Goal: Transaction & Acquisition: Purchase product/service

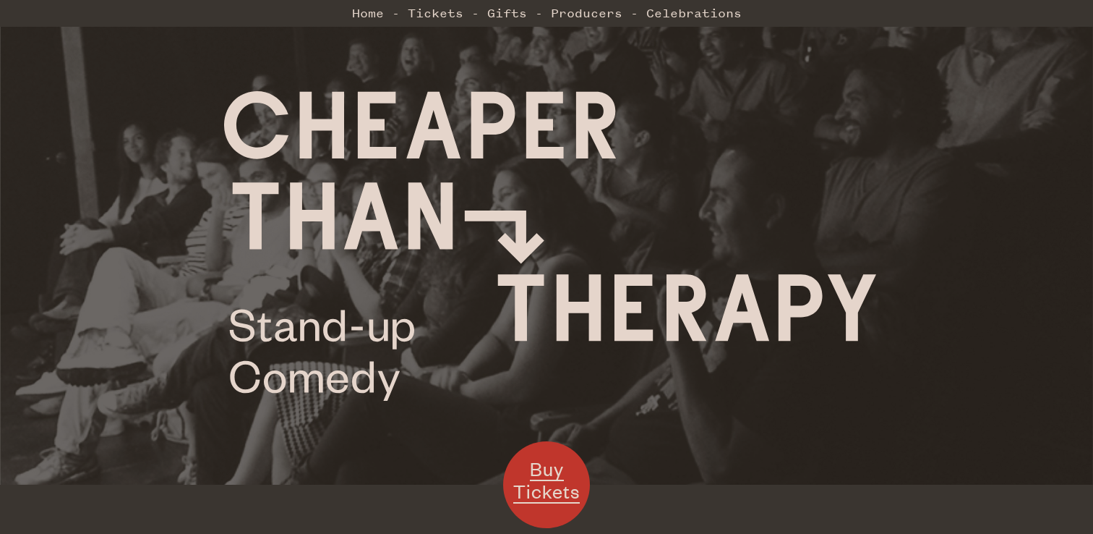
scroll to position [50, 0]
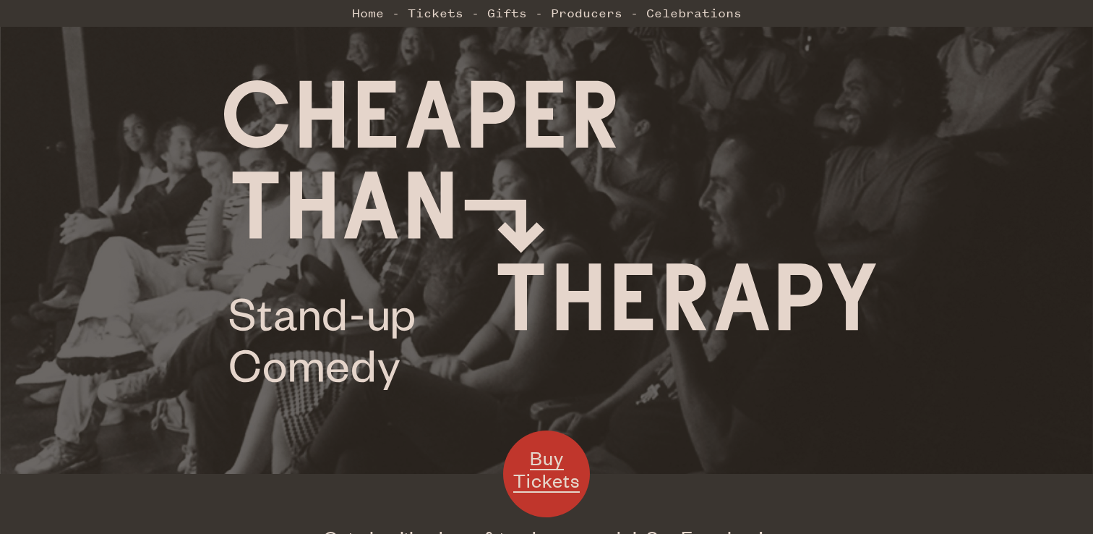
click at [544, 476] on span "Buy Tickets" at bounding box center [546, 468] width 67 height 47
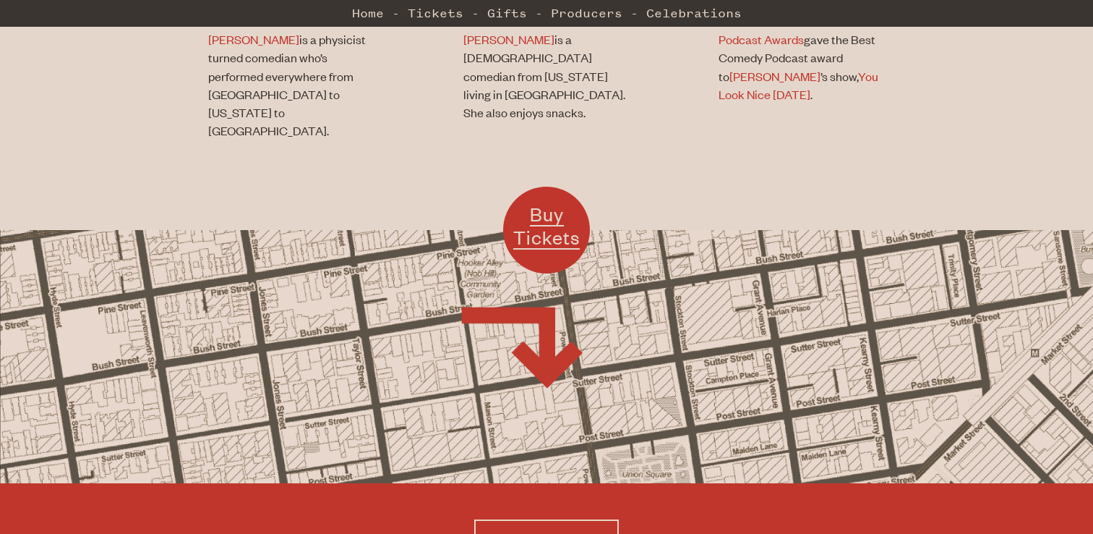
scroll to position [1471, 0]
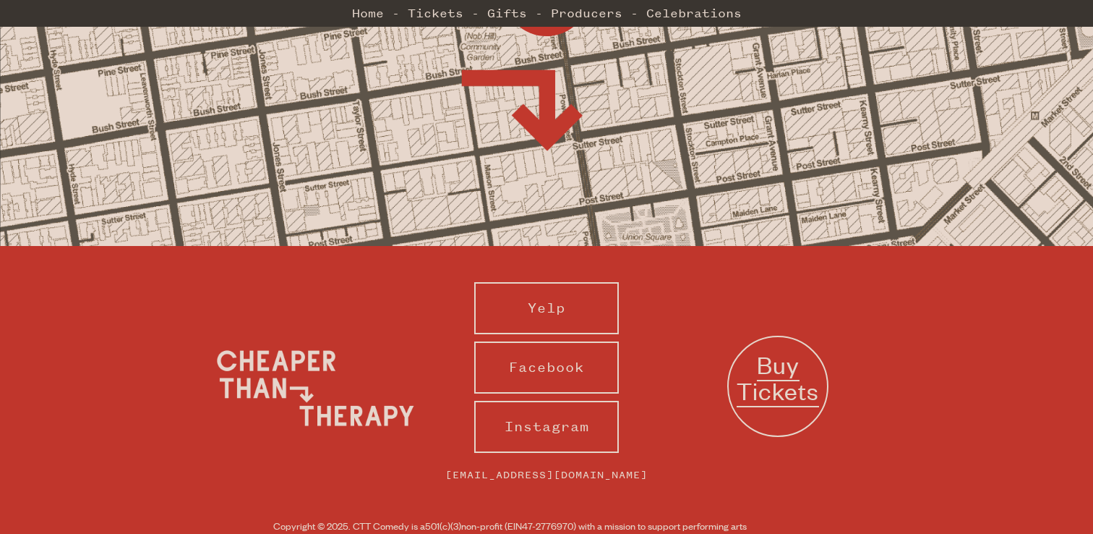
click at [754, 349] on span "Buy Tickets" at bounding box center [778, 378] width 82 height 59
drag, startPoint x: 367, startPoint y: 461, endPoint x: 479, endPoint y: 459, distance: 112.1
click at [480, 518] on small "Copyright © 2025. CTT Comedy is a 501(c)(3) non-profit (EIN 47- 2776970) with a…" at bounding box center [546, 532] width 547 height 29
drag, startPoint x: 479, startPoint y: 459, endPoint x: 581, endPoint y: 468, distance: 102.3
click at [581, 518] on small "Copyright © 2025. CTT Comedy is a 501(c)(3) non-profit (EIN 47- 2776970) with a…" at bounding box center [546, 532] width 547 height 29
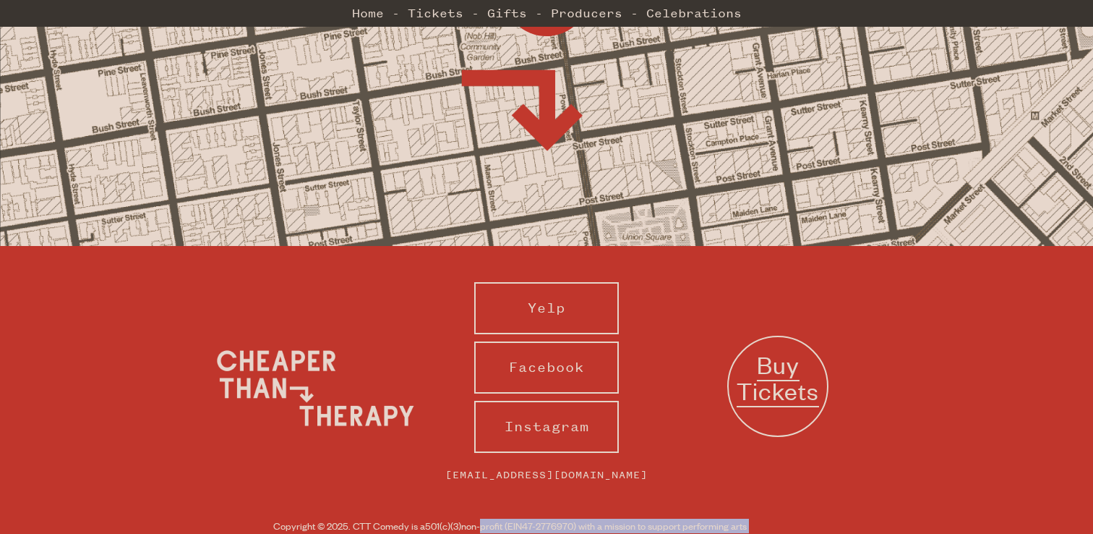
click at [581, 518] on small "Copyright © 2025. CTT Comedy is a 501(c)(3) non-profit (EIN 47- 2776970) with a…" at bounding box center [546, 532] width 547 height 29
drag, startPoint x: 581, startPoint y: 457, endPoint x: 581, endPoint y: 503, distance: 45.6
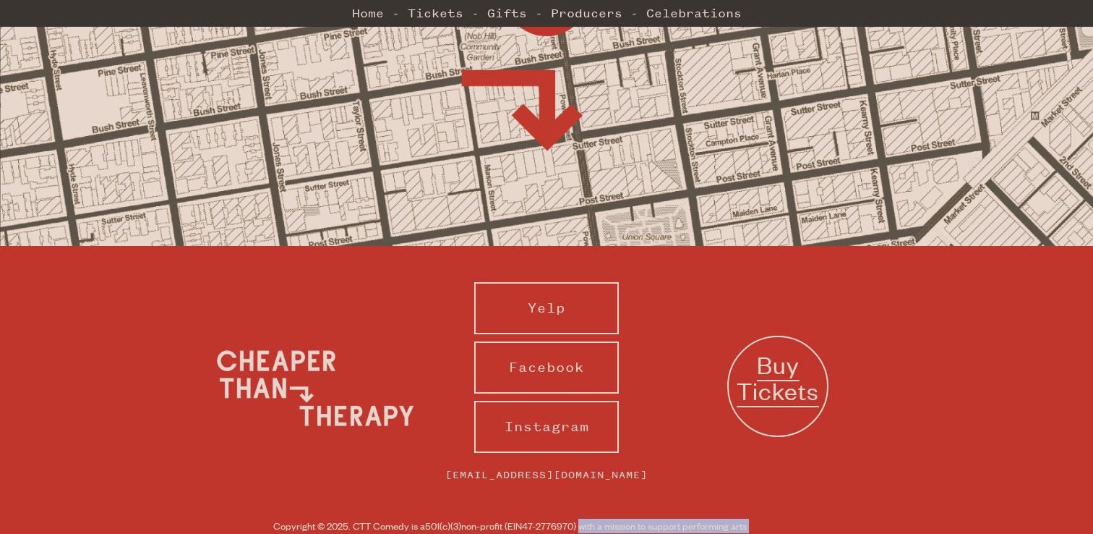
click at [581, 503] on div "Yelp Facebook Instagram info@cttcomedy.com Buy Tickets Copyright © 2025. CTT Co…" at bounding box center [546, 424] width 1093 height 356
click at [560, 401] on link "Instagram" at bounding box center [546, 427] width 145 height 52
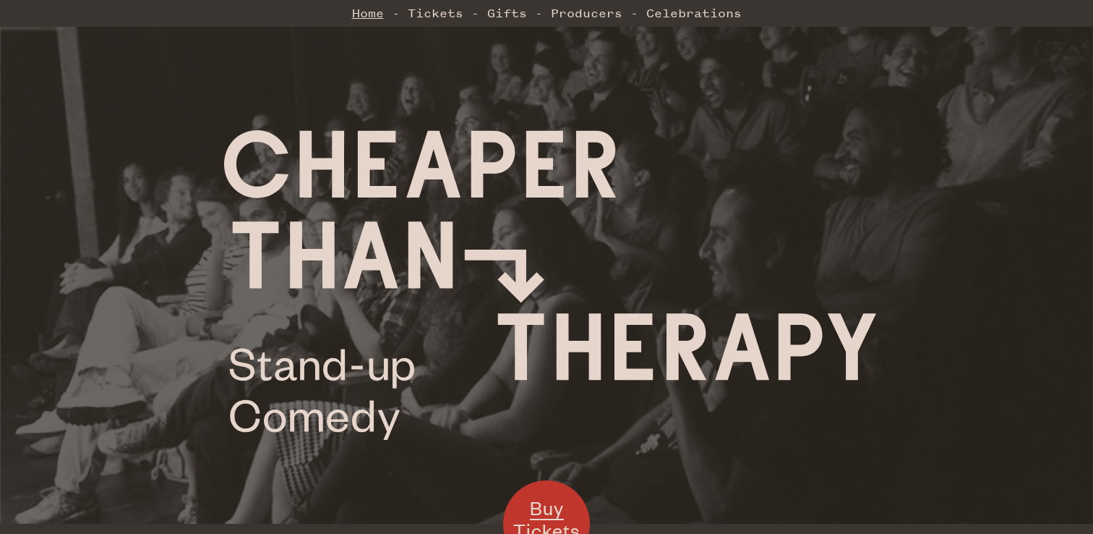
click at [367, 17] on link "Home" at bounding box center [368, 13] width 32 height 29
click at [426, 9] on link "Tickets" at bounding box center [436, 13] width 56 height 29
click at [568, 16] on link "Producers" at bounding box center [587, 13] width 72 height 29
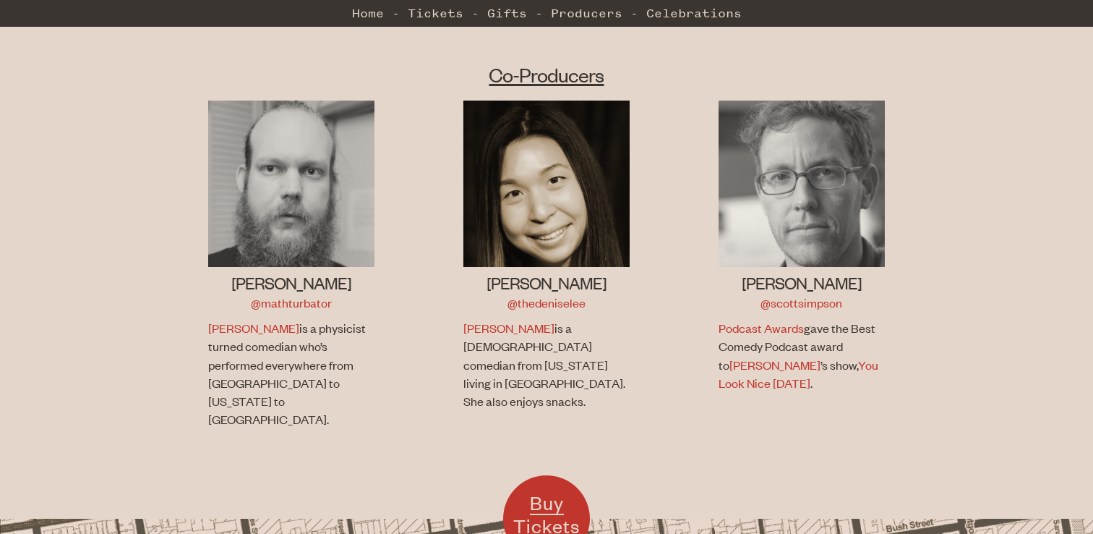
scroll to position [967, 0]
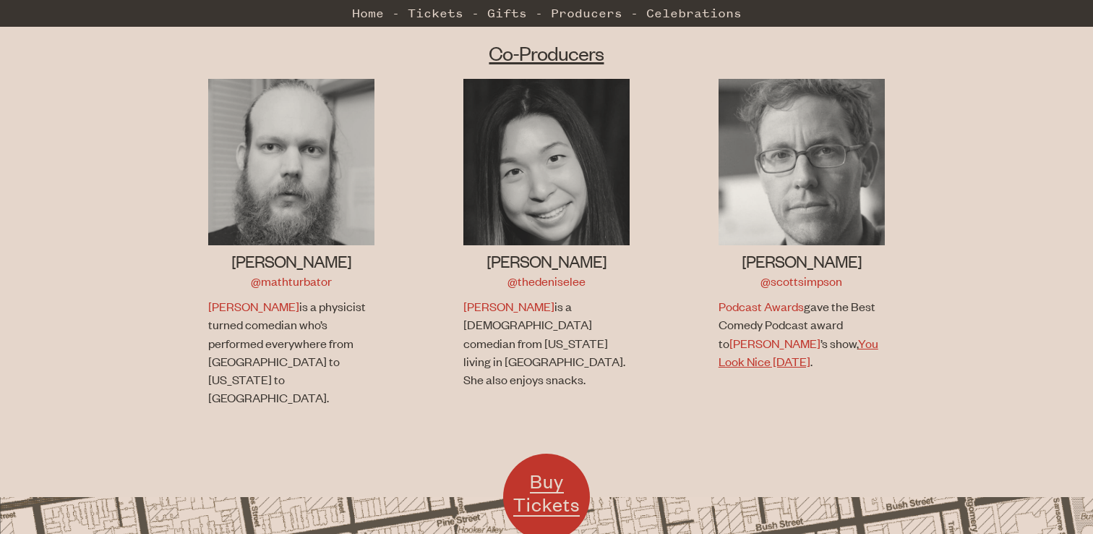
click at [735, 335] on link "You Look Nice [DATE]" at bounding box center [799, 352] width 160 height 34
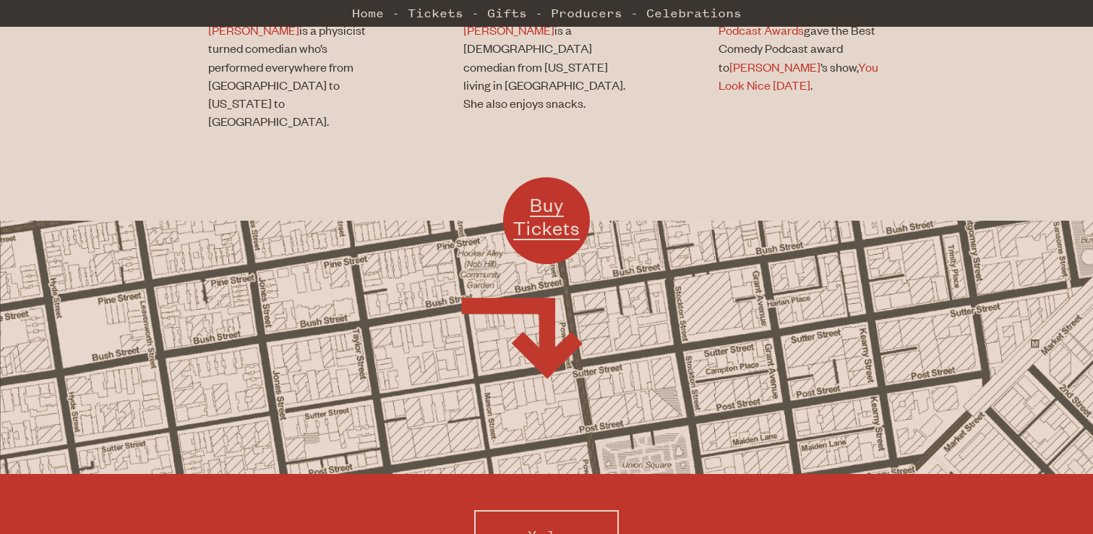
scroll to position [1471, 0]
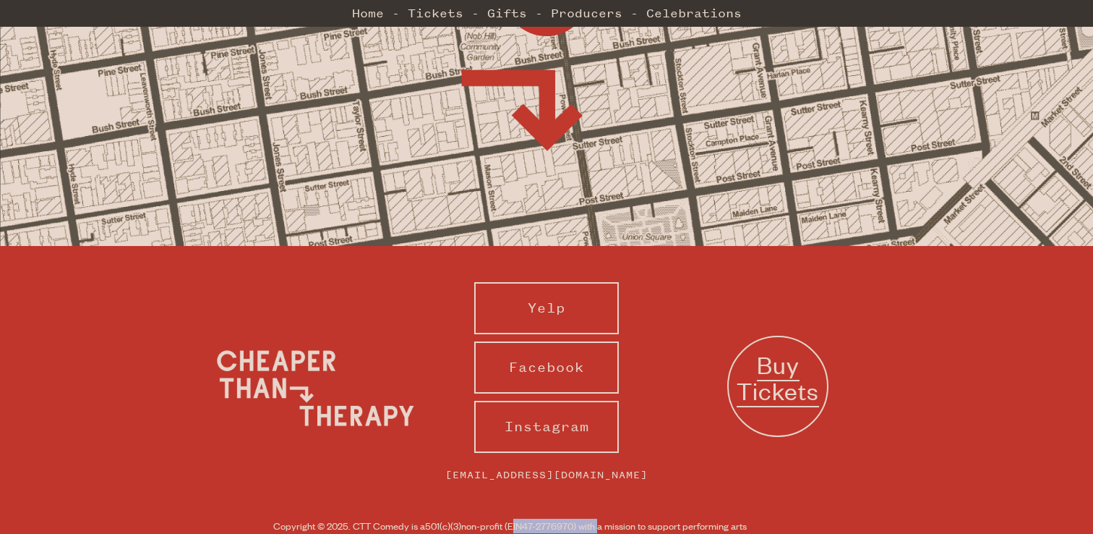
drag, startPoint x: 511, startPoint y: 460, endPoint x: 602, endPoint y: 452, distance: 91.5
click at [602, 518] on small "Copyright © 2025. CTT Comedy is a 501(c)(3) non-profit (EIN 47- 2776970) with a…" at bounding box center [546, 532] width 547 height 29
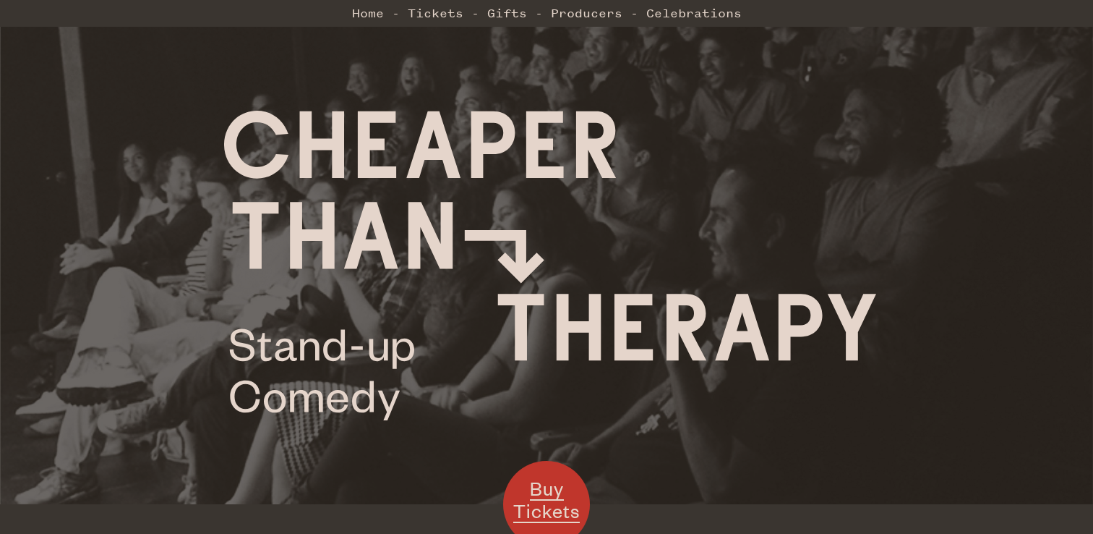
scroll to position [0, 0]
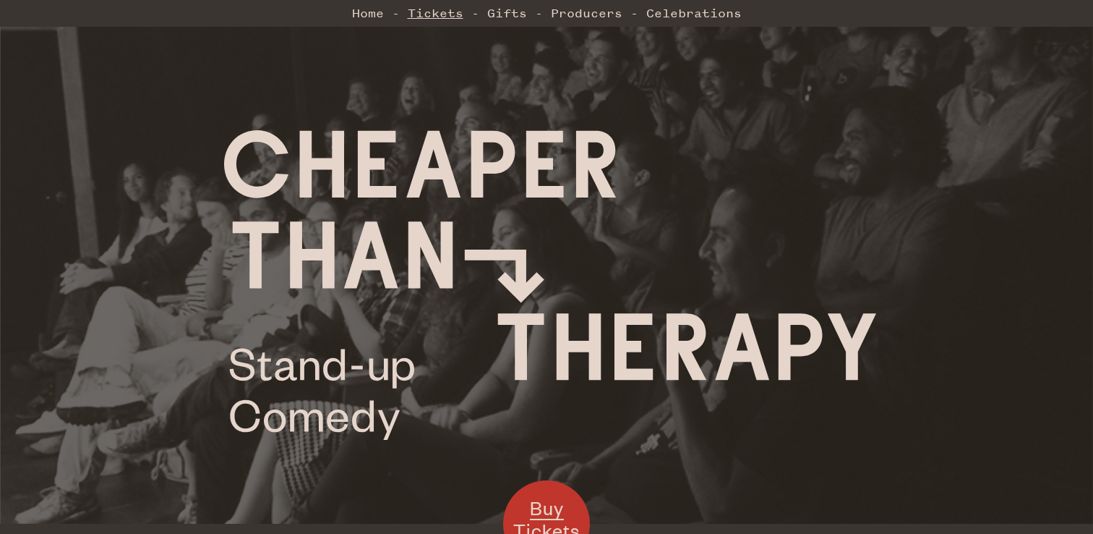
click at [425, 12] on link "Tickets" at bounding box center [436, 13] width 56 height 29
